Goal: Task Accomplishment & Management: Manage account settings

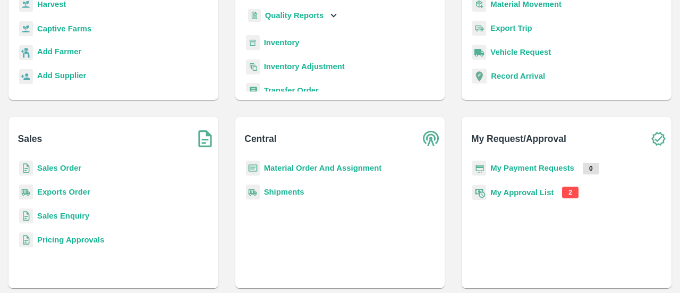
scroll to position [140, 0]
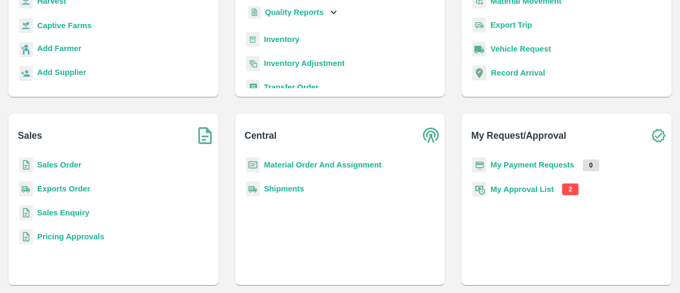
click at [551, 192] on b "My Approval List" at bounding box center [521, 189] width 63 height 9
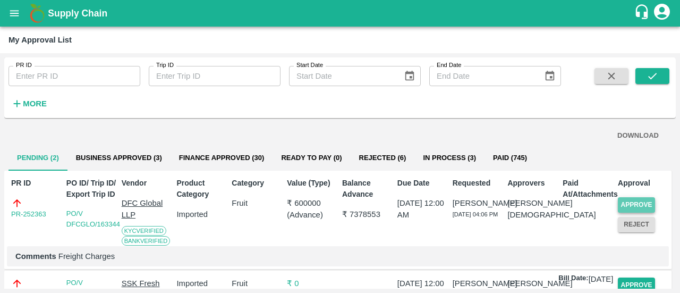
click at [631, 198] on button "Approve" at bounding box center [636, 204] width 37 height 15
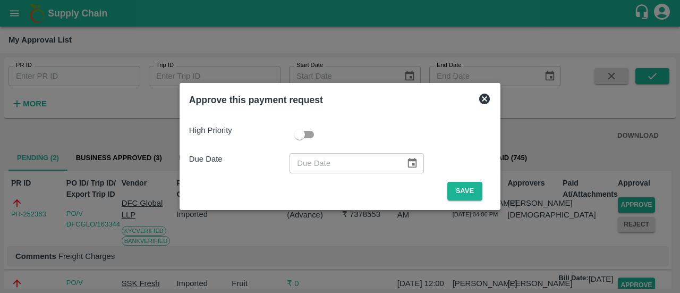
click at [312, 140] on input "checkbox" at bounding box center [299, 134] width 61 height 20
checkbox input "true"
click at [412, 171] on button "Choose date" at bounding box center [412, 163] width 20 height 20
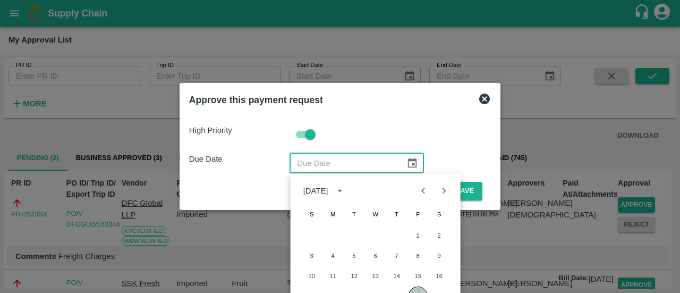
click at [419, 291] on button "22" at bounding box center [418, 295] width 19 height 19
type input "[DATE]"
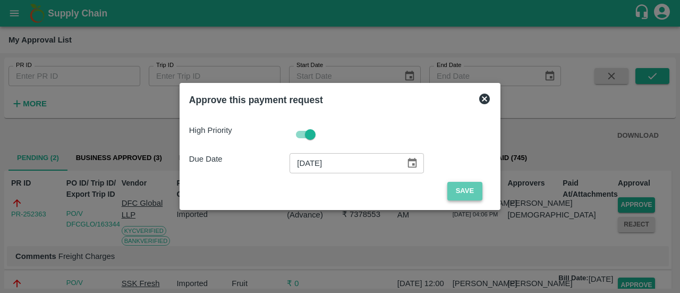
click at [461, 192] on button "Save" at bounding box center [464, 191] width 35 height 19
